Goal: Task Accomplishment & Management: Complete application form

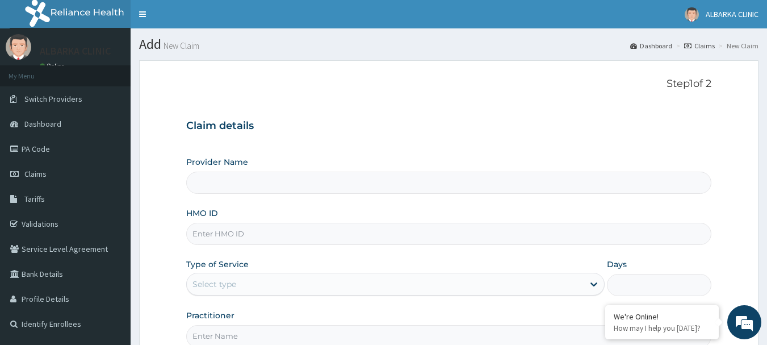
type input "ALBARKA CLINICS"
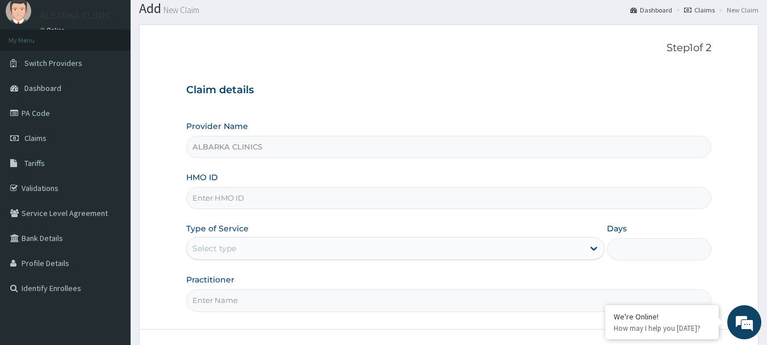
scroll to position [61, 0]
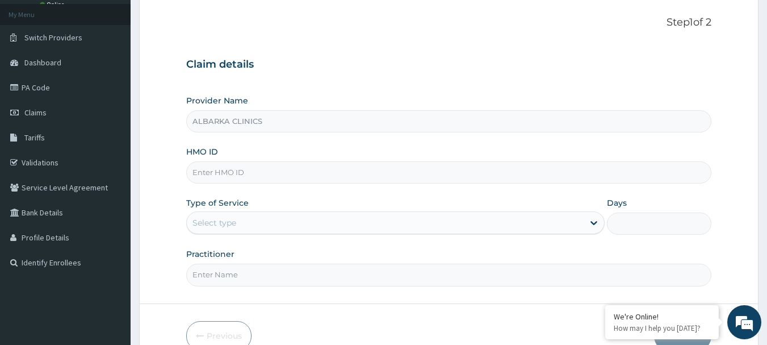
click at [198, 172] on input "HMO ID" at bounding box center [449, 172] width 526 height 22
type input "GBI/10423/B"
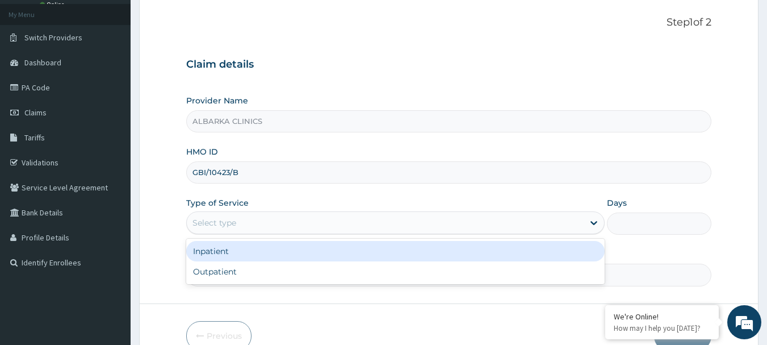
click at [257, 227] on div "Select type" at bounding box center [385, 223] width 397 height 18
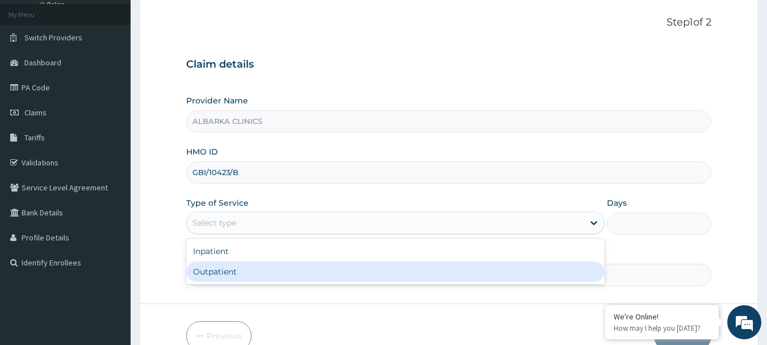
click at [220, 270] on div "Outpatient" at bounding box center [395, 271] width 419 height 20
type input "1"
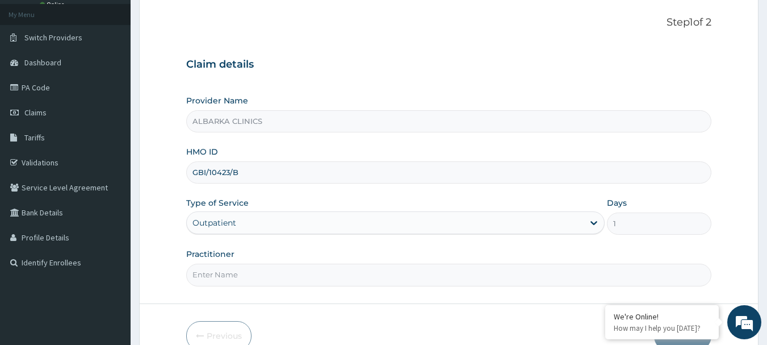
click at [522, 270] on input "Practitioner" at bounding box center [449, 274] width 526 height 22
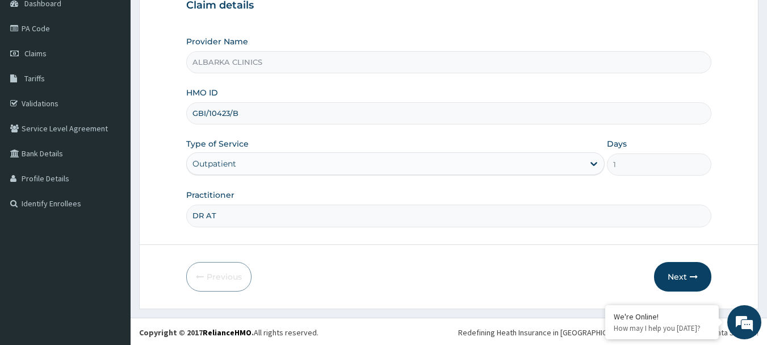
scroll to position [122, 0]
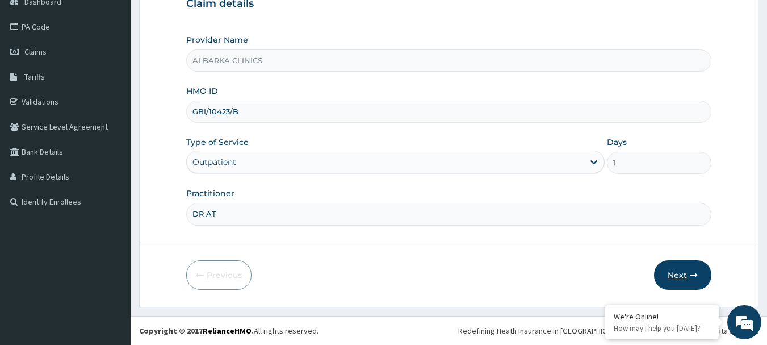
type input "DR AT"
click at [672, 279] on button "Next" at bounding box center [682, 275] width 57 height 30
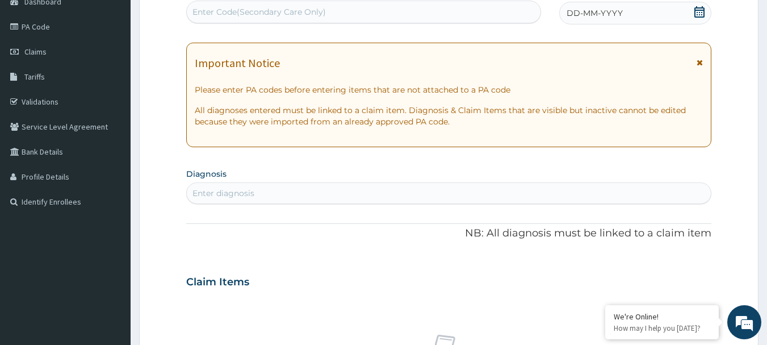
click at [702, 12] on icon at bounding box center [700, 11] width 10 height 11
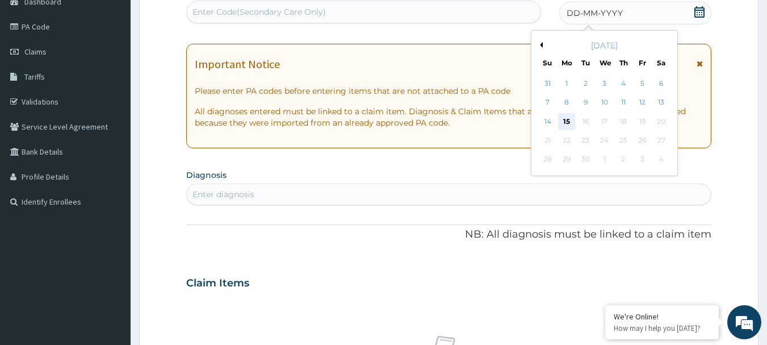
click at [566, 124] on div "15" at bounding box center [566, 121] width 17 height 17
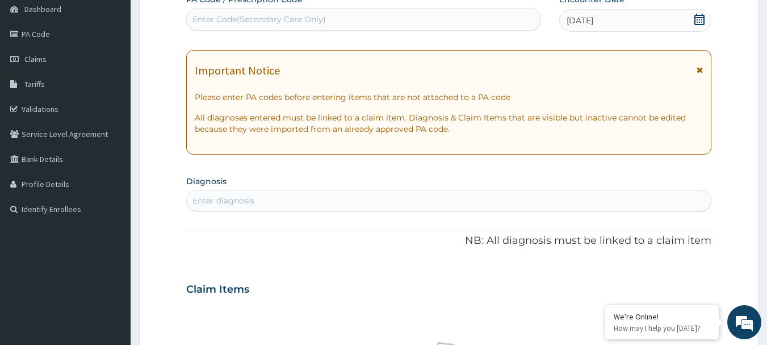
scroll to position [178, 0]
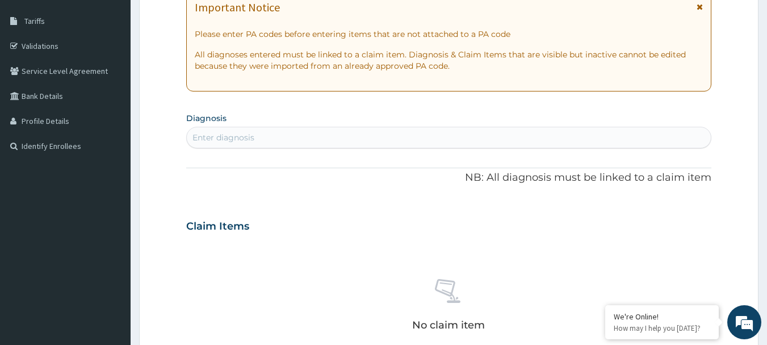
click at [252, 139] on div "Enter diagnosis" at bounding box center [224, 137] width 62 height 11
type input "M"
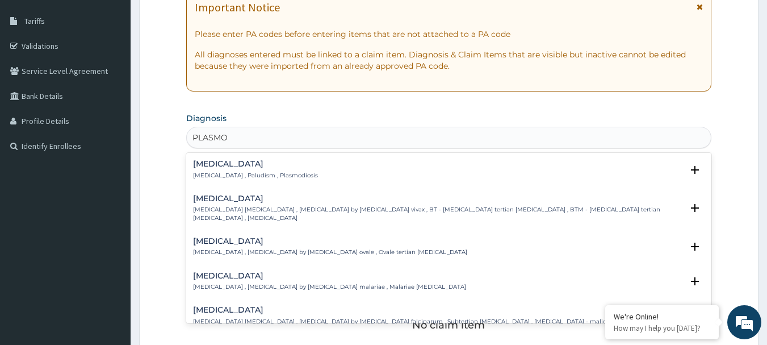
type input "PLASMOD"
click at [221, 163] on h4 "[MEDICAL_DATA]" at bounding box center [255, 164] width 125 height 9
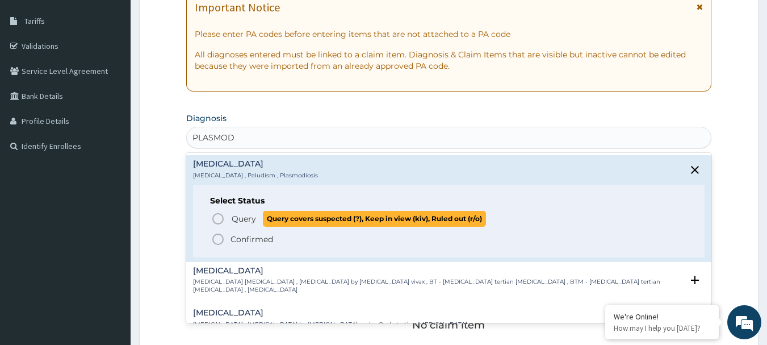
click at [217, 217] on icon "status option query" at bounding box center [218, 219] width 14 height 14
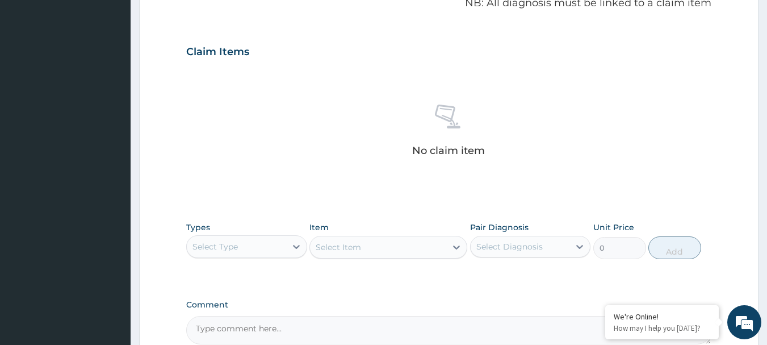
scroll to position [367, 0]
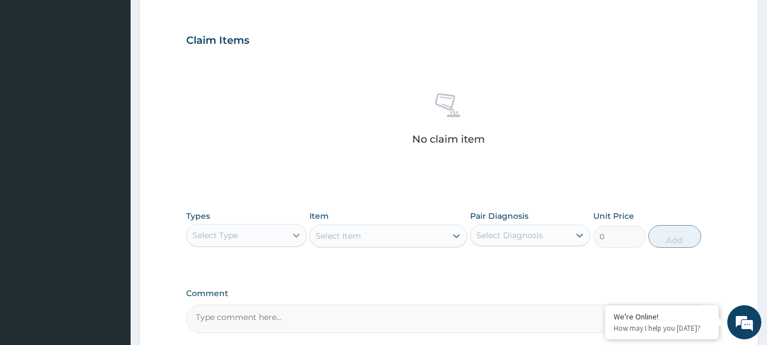
click at [294, 241] on div at bounding box center [296, 235] width 20 height 20
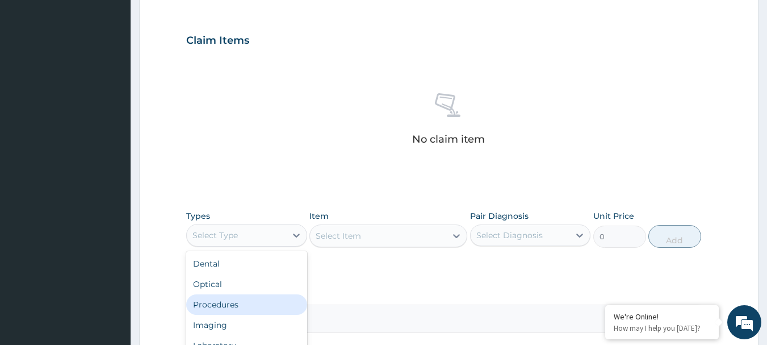
click at [224, 307] on div "Procedures" at bounding box center [246, 304] width 121 height 20
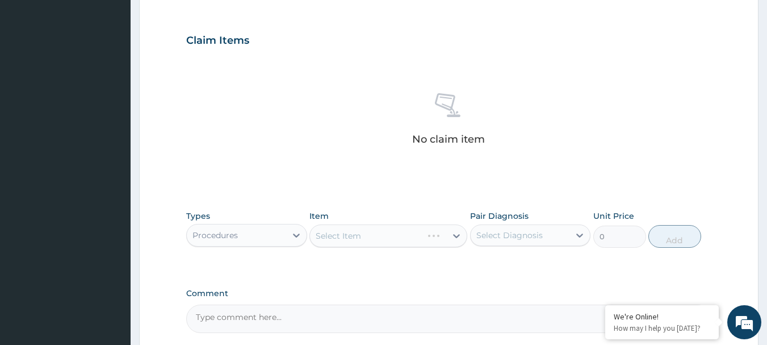
click at [341, 241] on div "Select Item" at bounding box center [388, 235] width 158 height 23
click at [456, 234] on icon at bounding box center [456, 235] width 11 height 11
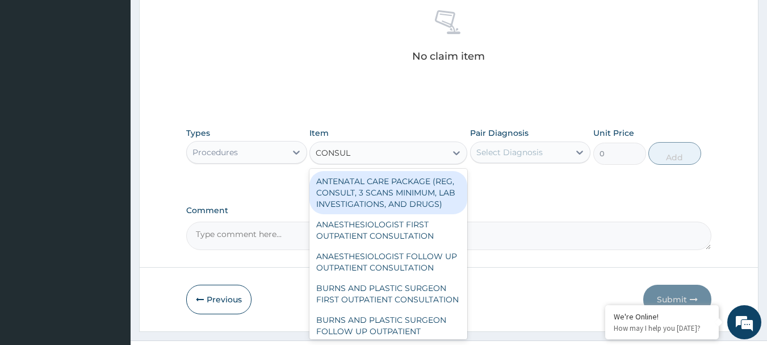
scroll to position [474, 0]
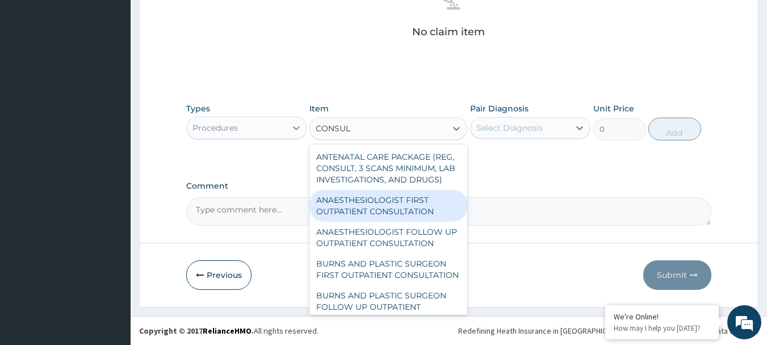
type input "CONSUL"
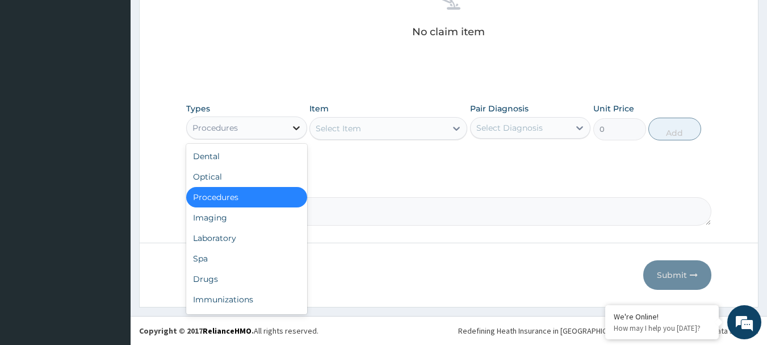
click at [296, 128] on icon at bounding box center [296, 128] width 7 height 4
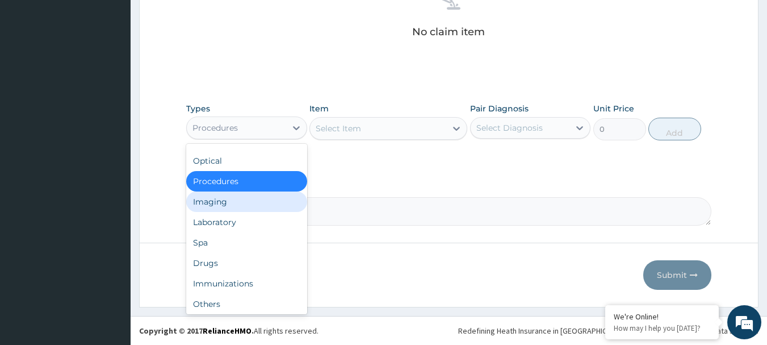
scroll to position [0, 0]
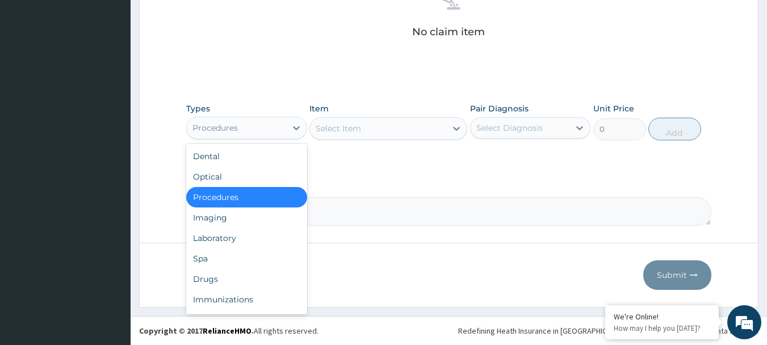
click at [208, 198] on div "Procedures" at bounding box center [246, 197] width 121 height 20
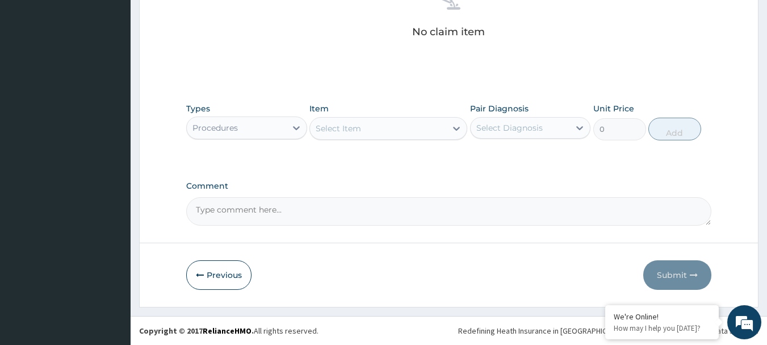
click at [344, 133] on div "Select Item" at bounding box center [338, 128] width 45 height 11
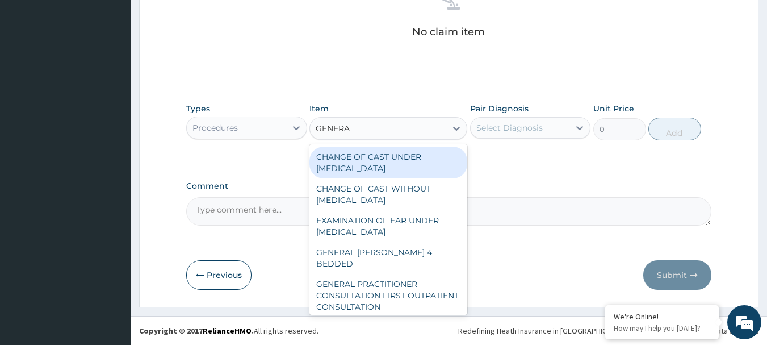
type input "GENERAL"
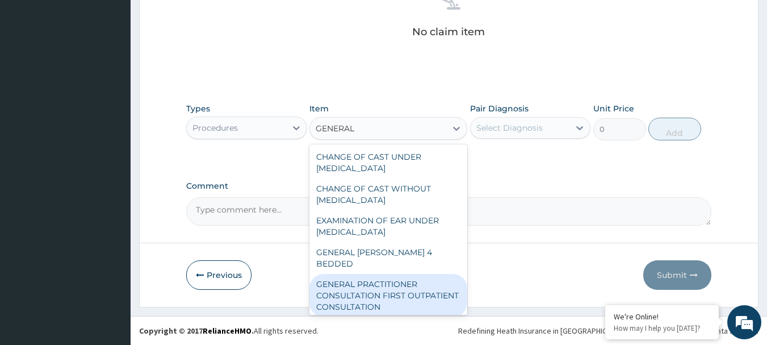
click at [341, 284] on div "GENERAL PRACTITIONER CONSULTATION FIRST OUTPATIENT CONSULTATION" at bounding box center [388, 295] width 158 height 43
type input "3547.5"
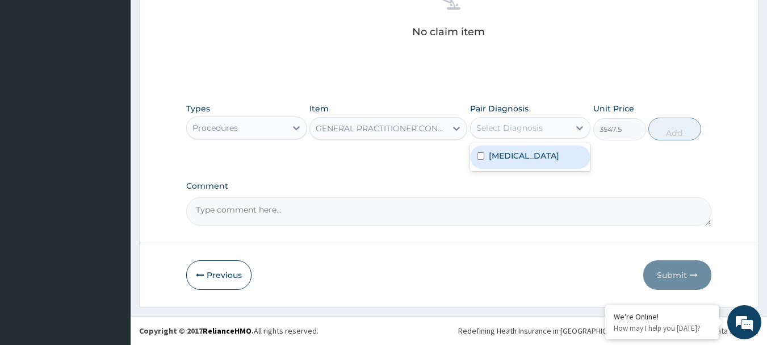
click at [508, 130] on div "Select Diagnosis" at bounding box center [509, 127] width 66 height 11
click at [505, 153] on label "[MEDICAL_DATA]" at bounding box center [524, 155] width 70 height 11
checkbox input "true"
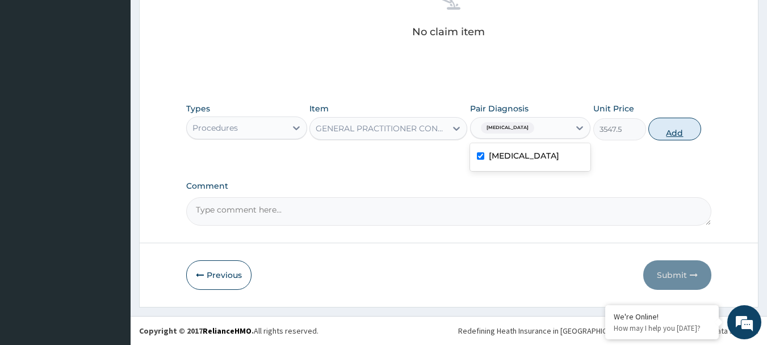
click at [676, 131] on button "Add" at bounding box center [675, 129] width 53 height 23
type input "0"
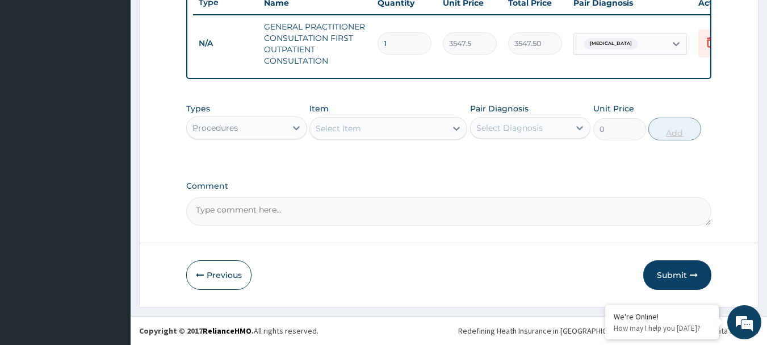
scroll to position [446, 0]
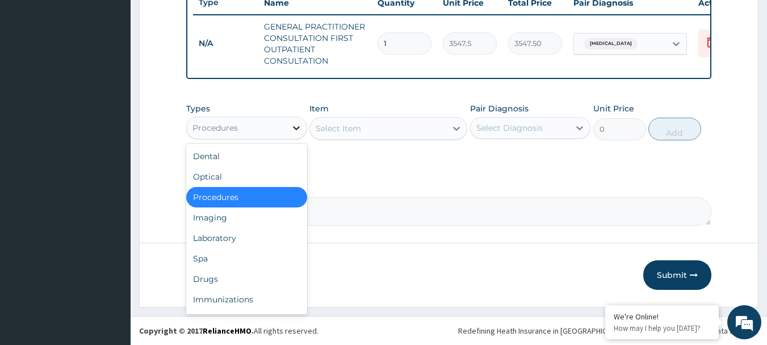
click at [294, 129] on icon at bounding box center [296, 127] width 11 height 11
click at [244, 281] on div "Drugs" at bounding box center [246, 279] width 121 height 20
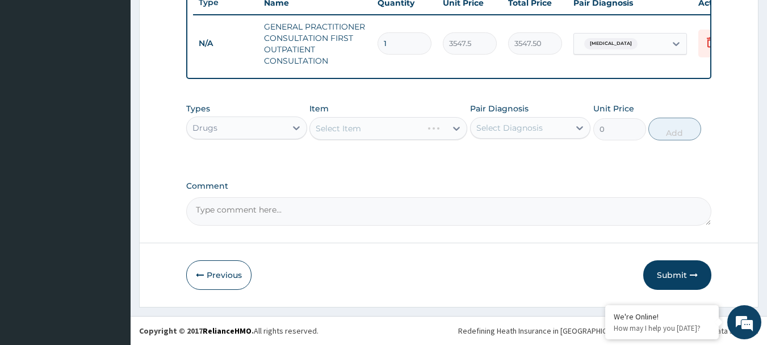
click at [342, 131] on div "Select Item" at bounding box center [388, 128] width 158 height 23
click at [454, 127] on icon at bounding box center [456, 129] width 7 height 4
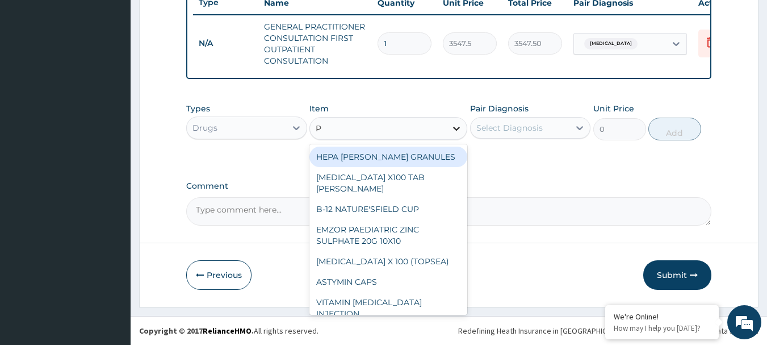
type input "P-"
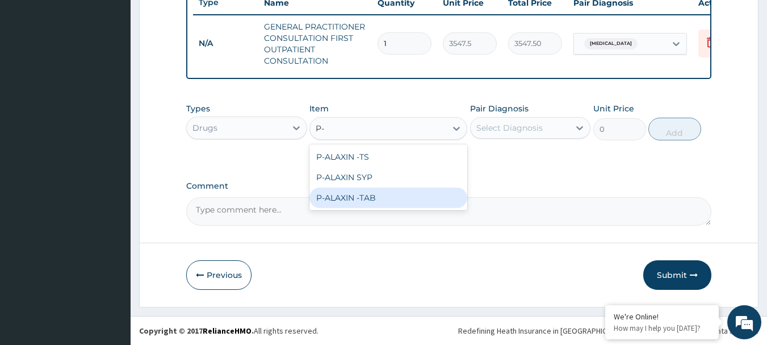
click at [390, 196] on div "P-ALAXIN -TAB" at bounding box center [388, 197] width 158 height 20
type input "106.425"
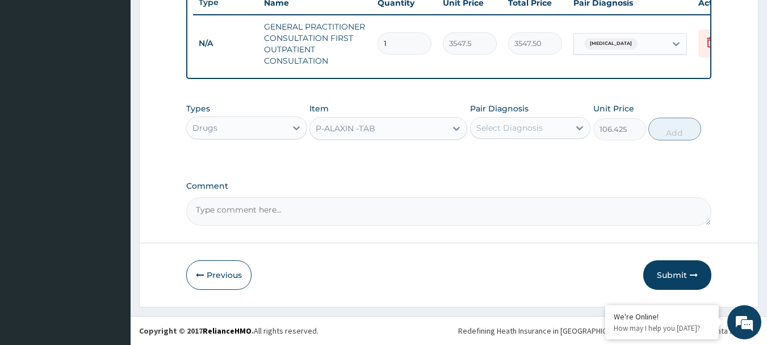
click at [511, 133] on div "Select Diagnosis" at bounding box center [520, 128] width 99 height 18
click at [507, 158] on label "[MEDICAL_DATA]" at bounding box center [524, 155] width 70 height 11
checkbox input "true"
click at [670, 131] on button "Add" at bounding box center [675, 129] width 53 height 23
type input "0"
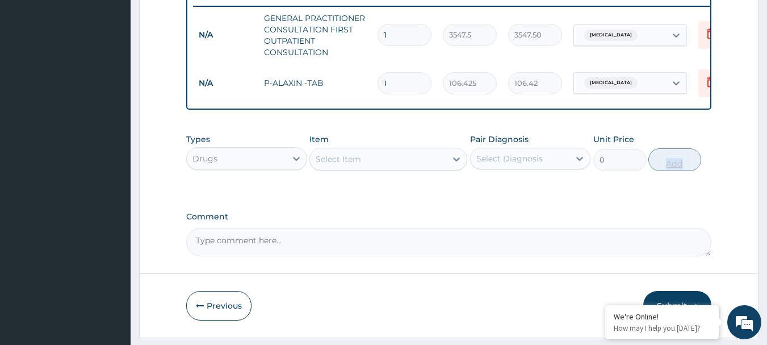
click at [407, 83] on input "1" at bounding box center [405, 83] width 54 height 22
type input "0.00"
type input "3"
type input "319.27"
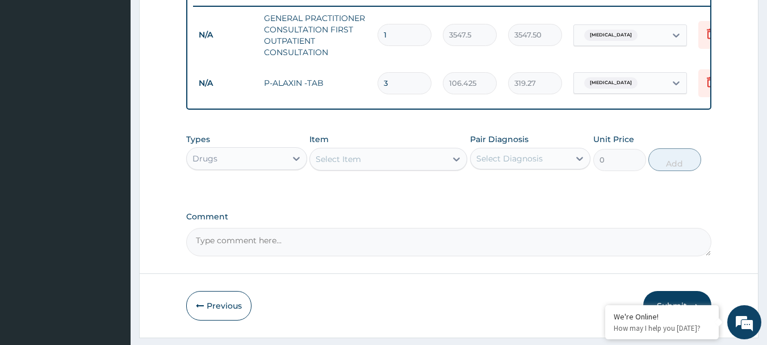
type input "3"
click at [339, 165] on div "Select Item" at bounding box center [338, 158] width 45 height 11
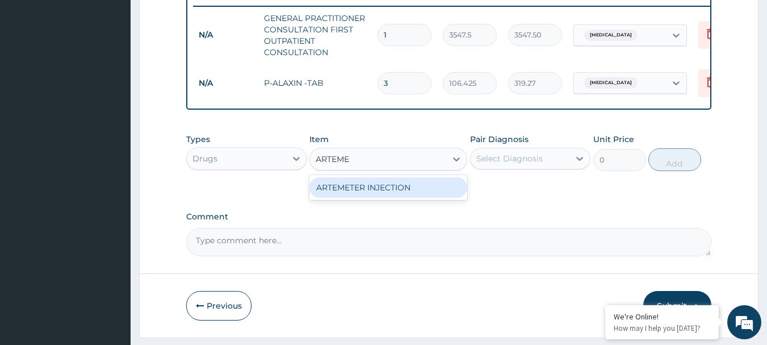
type input "ARTEM"
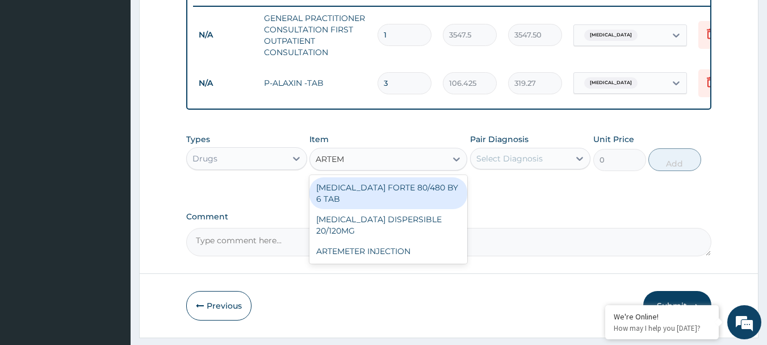
click at [361, 196] on div "[MEDICAL_DATA] FORTE 80/480 BY 6 TAB" at bounding box center [388, 193] width 158 height 32
type input "449.35"
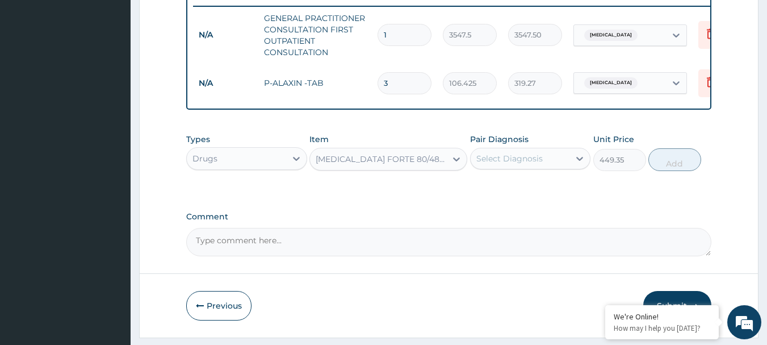
click at [500, 164] on div "Select Diagnosis" at bounding box center [509, 158] width 66 height 11
click at [499, 192] on label "[MEDICAL_DATA]" at bounding box center [524, 186] width 70 height 11
checkbox input "true"
click at [667, 169] on button "Add" at bounding box center [675, 159] width 53 height 23
type input "0"
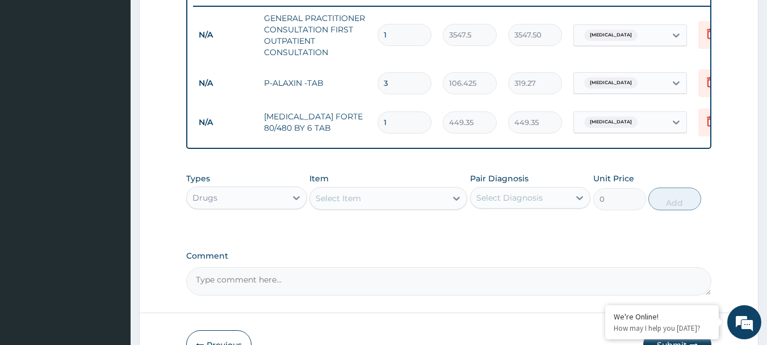
type input "0.00"
type input "6"
type input "2696.10"
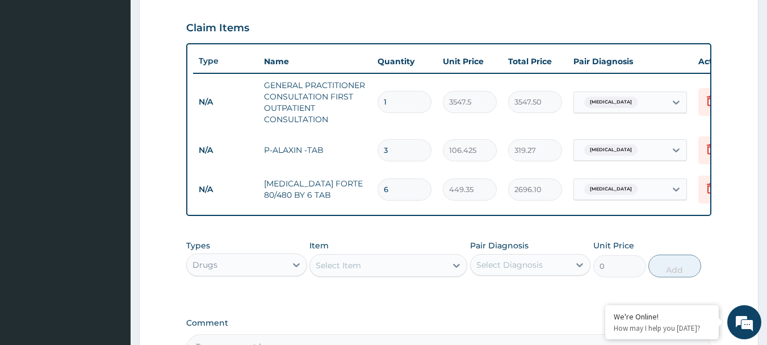
scroll to position [525, 0]
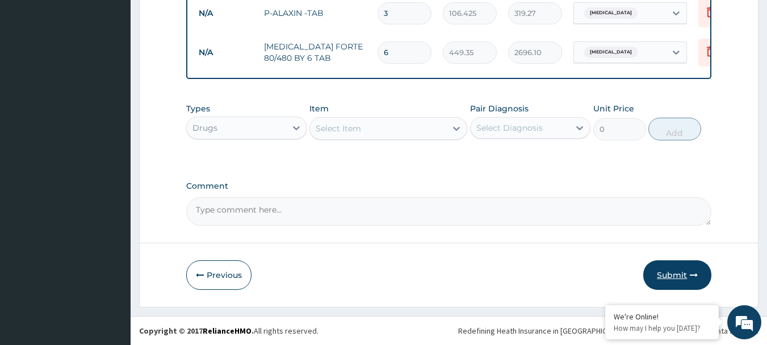
type input "6"
click at [663, 267] on button "Submit" at bounding box center [677, 275] width 68 height 30
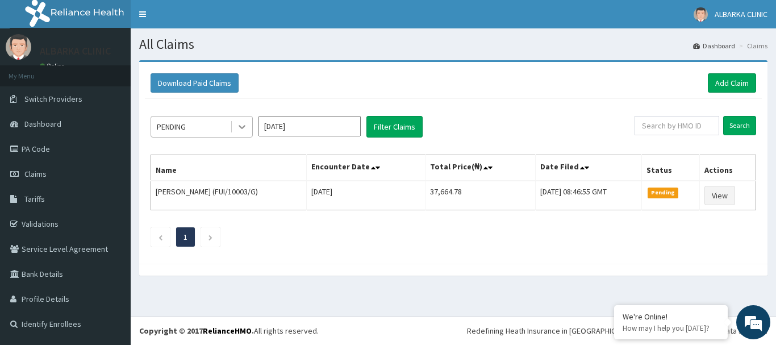
click at [241, 122] on icon at bounding box center [241, 126] width 11 height 11
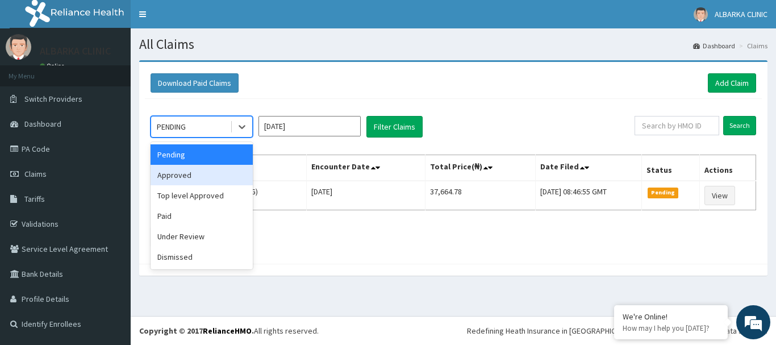
click at [169, 182] on div "Approved" at bounding box center [201, 175] width 102 height 20
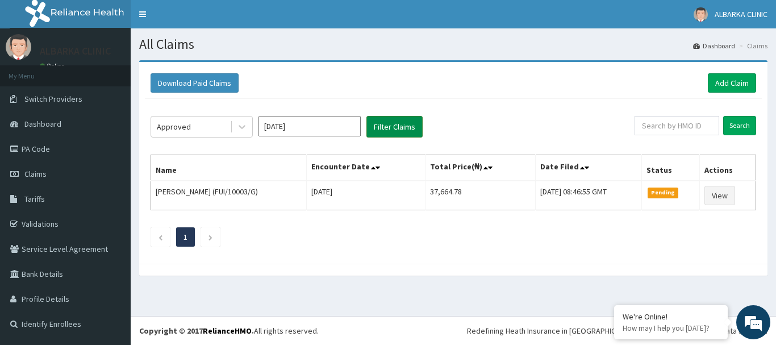
click at [386, 125] on button "Filter Claims" at bounding box center [394, 127] width 56 height 22
